Goal: Information Seeking & Learning: Learn about a topic

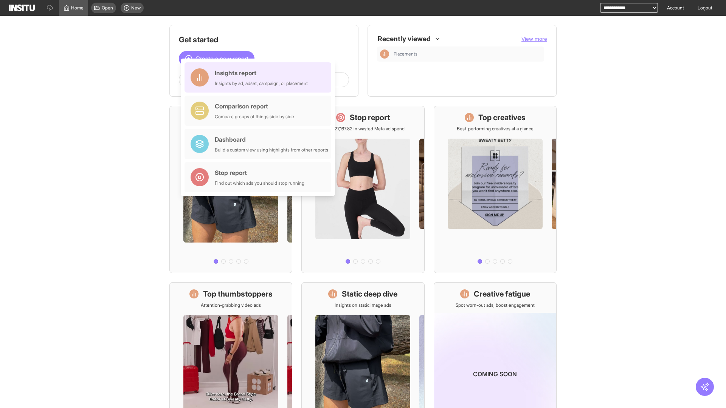
click at [260, 77] on div "Insights report Insights by ad, adset, campaign, or placement" at bounding box center [261, 77] width 93 height 18
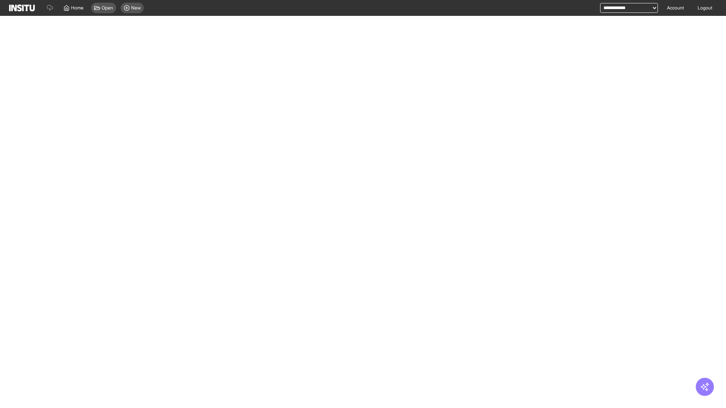
select select "**"
